Goal: Book appointment/travel/reservation

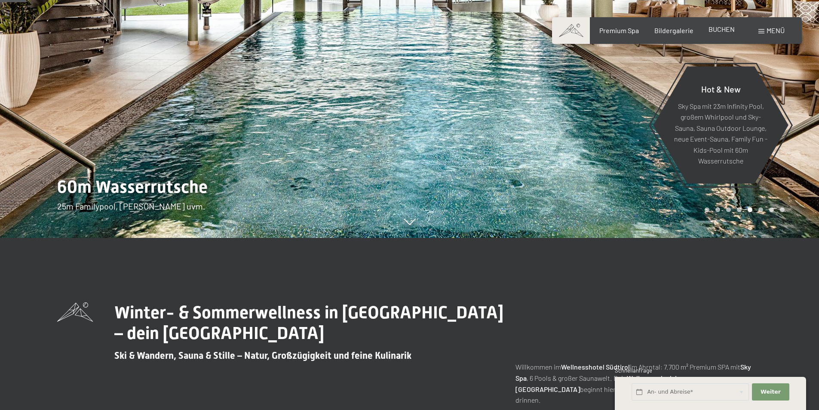
scroll to position [172, 0]
click at [721, 27] on span "BUCHEN" at bounding box center [721, 29] width 26 height 8
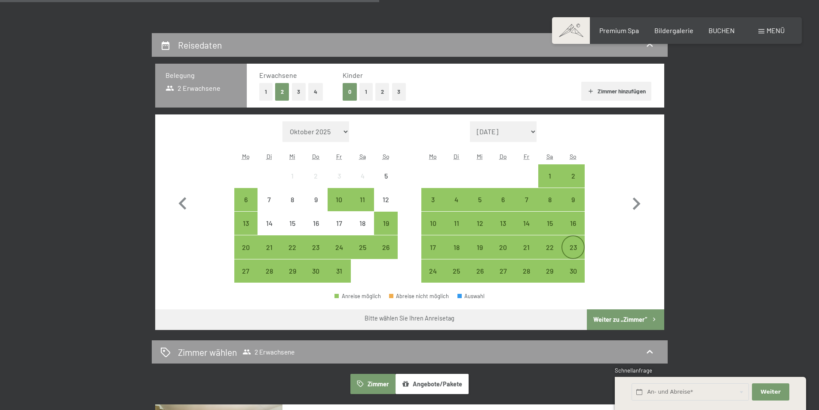
click at [570, 244] on div "23" at bounding box center [572, 254] width 21 height 21
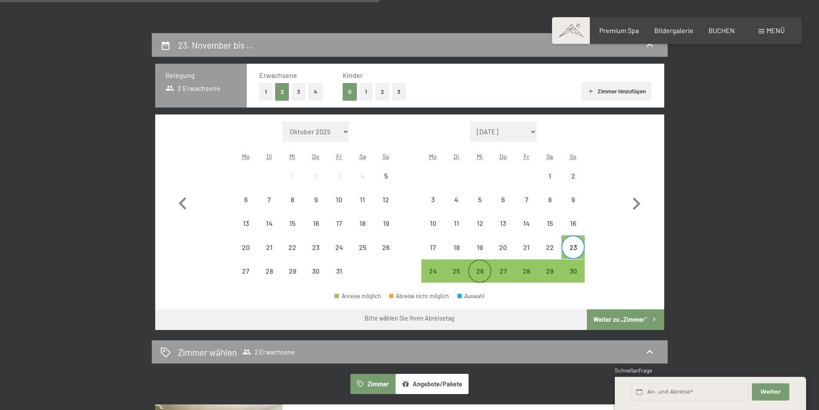
click at [475, 270] on div "26" at bounding box center [479, 277] width 21 height 21
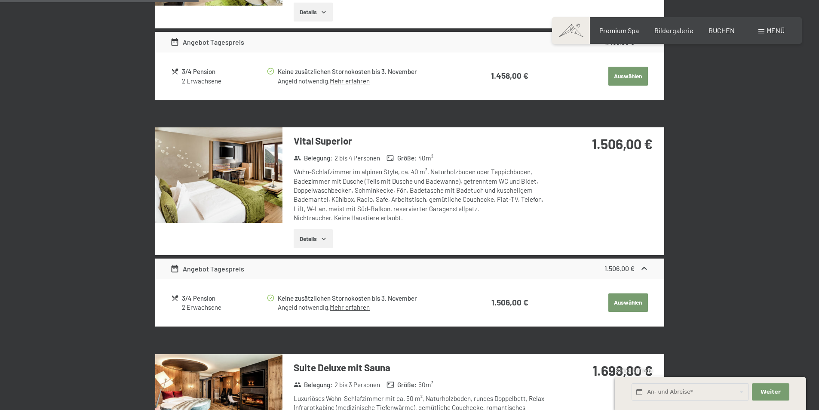
scroll to position [516, 0]
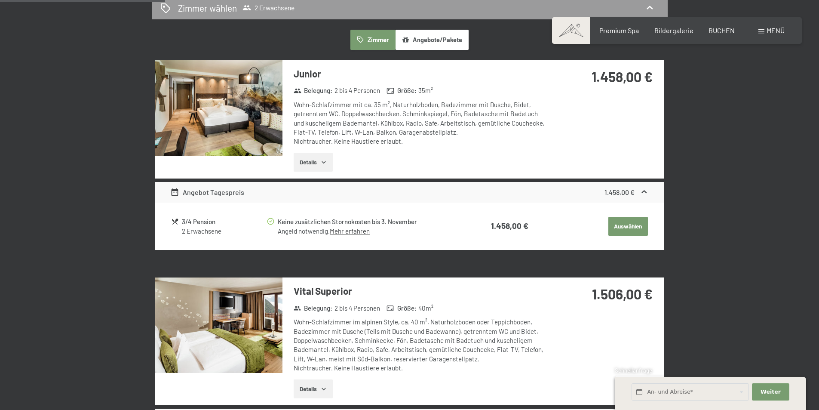
click at [317, 158] on button "Details" at bounding box center [313, 162] width 39 height 19
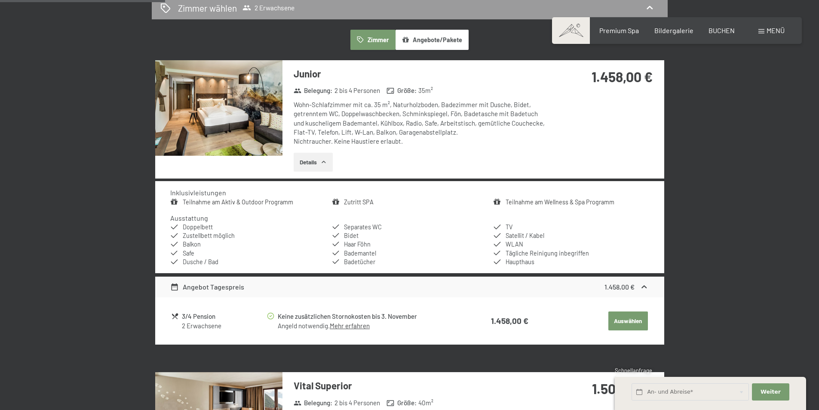
click at [240, 119] on img at bounding box center [218, 107] width 127 height 95
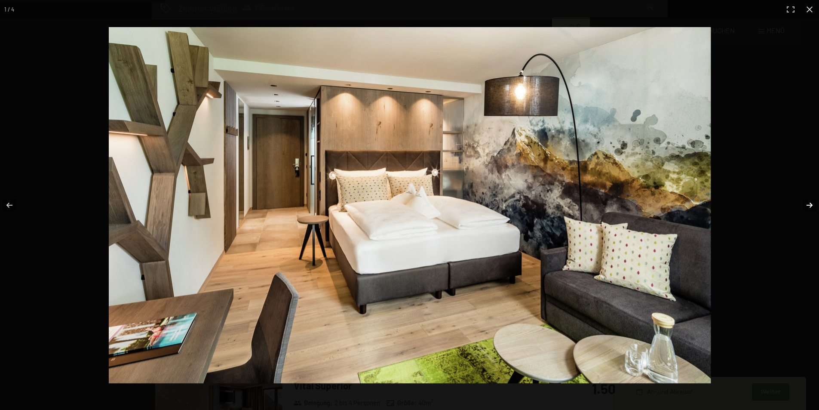
click at [810, 202] on button "button" at bounding box center [804, 205] width 30 height 43
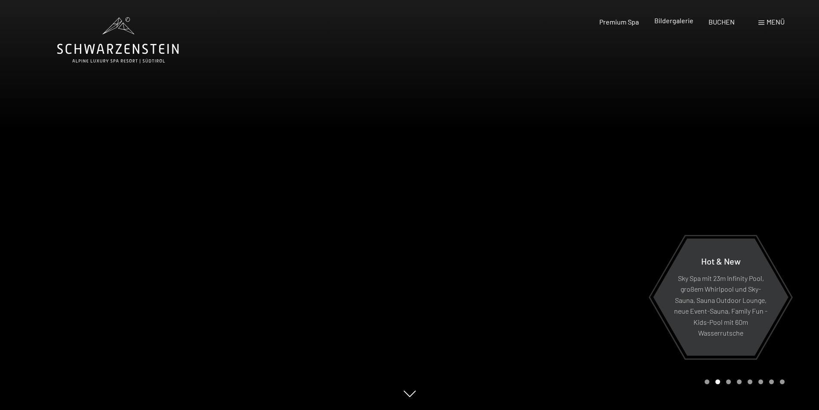
click at [680, 18] on span "Bildergalerie" at bounding box center [673, 20] width 39 height 8
